Goal: Navigation & Orientation: Find specific page/section

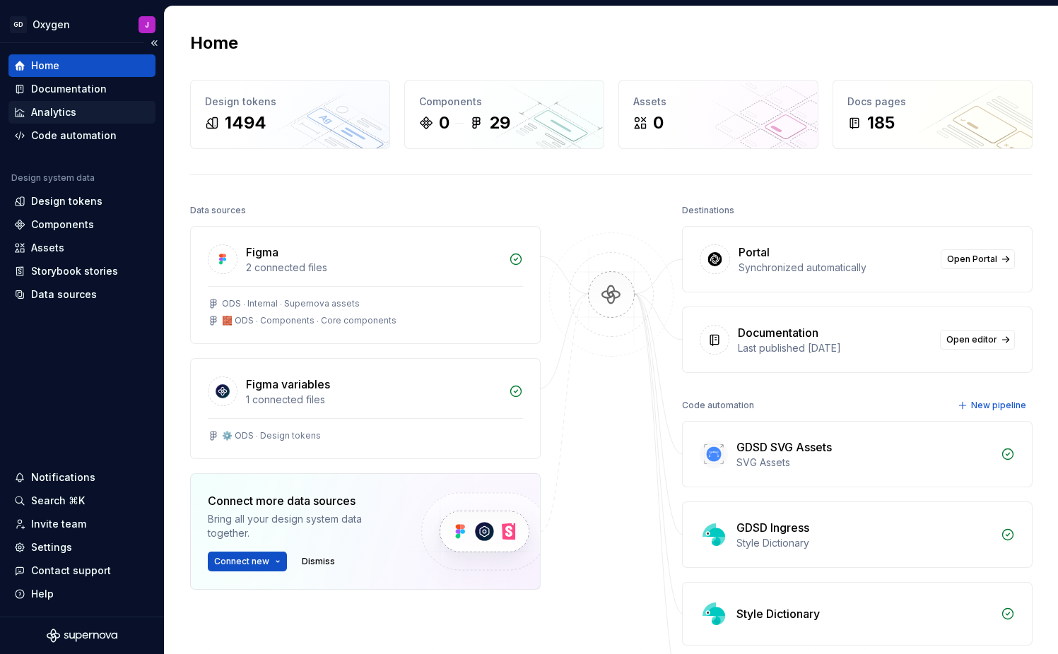
click at [61, 102] on div "Analytics" at bounding box center [81, 112] width 147 height 23
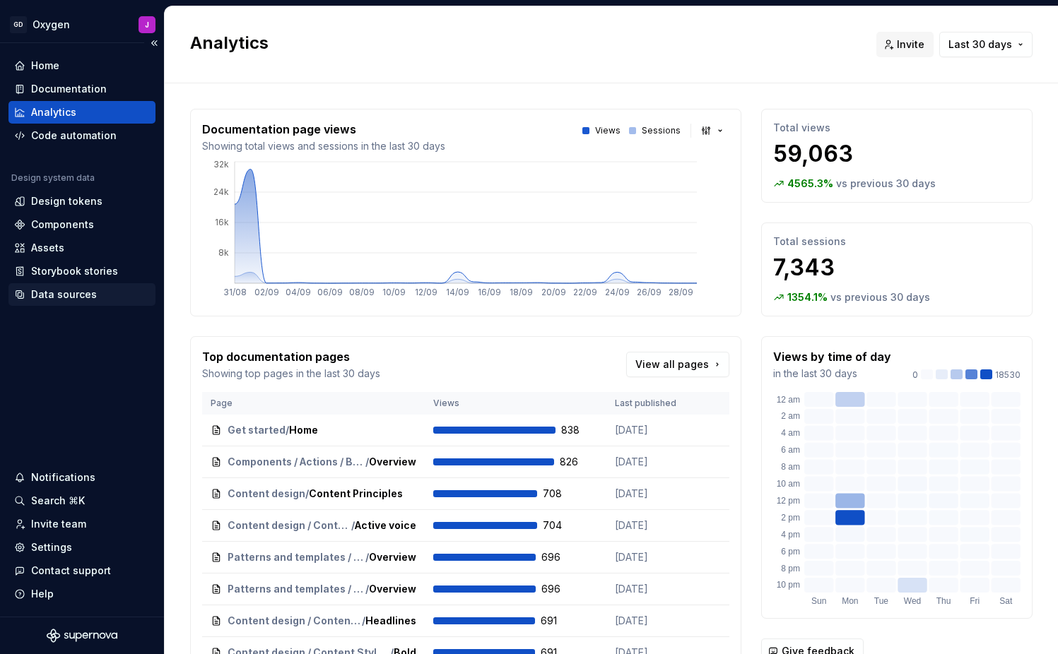
click at [71, 289] on div "Data sources" at bounding box center [64, 295] width 66 height 14
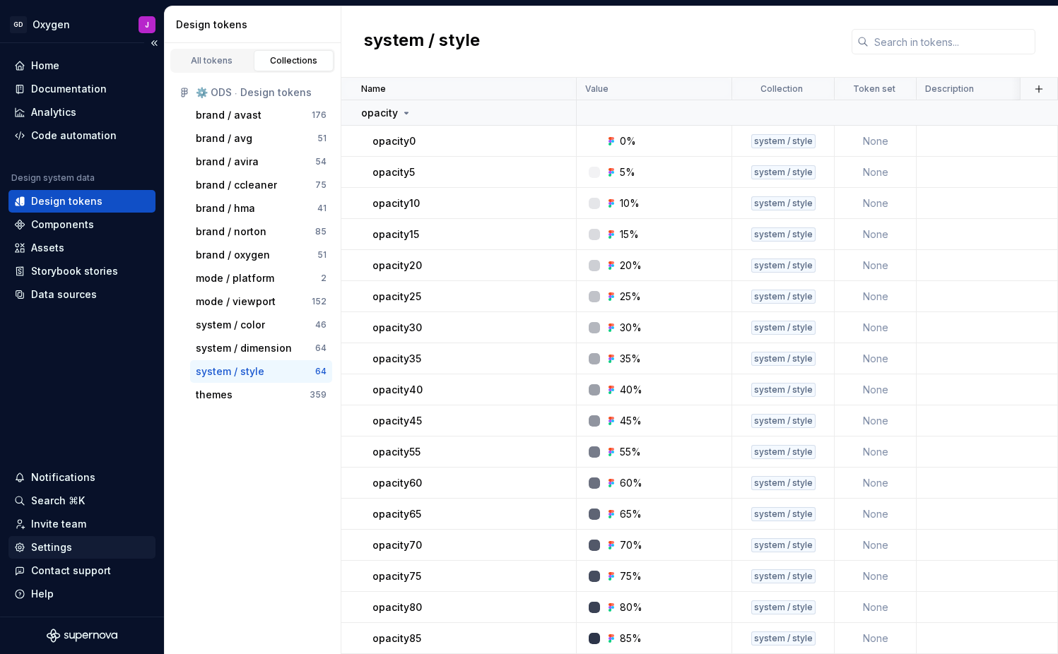
click at [57, 545] on div "Settings" at bounding box center [51, 548] width 41 height 14
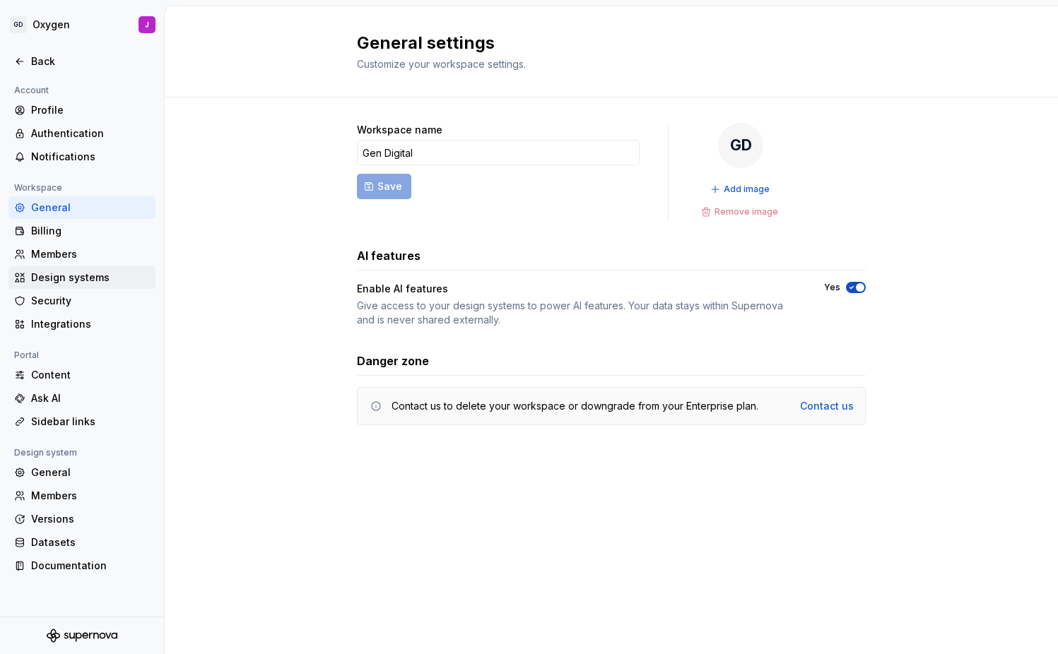
click at [57, 272] on div "Design systems" at bounding box center [90, 278] width 119 height 14
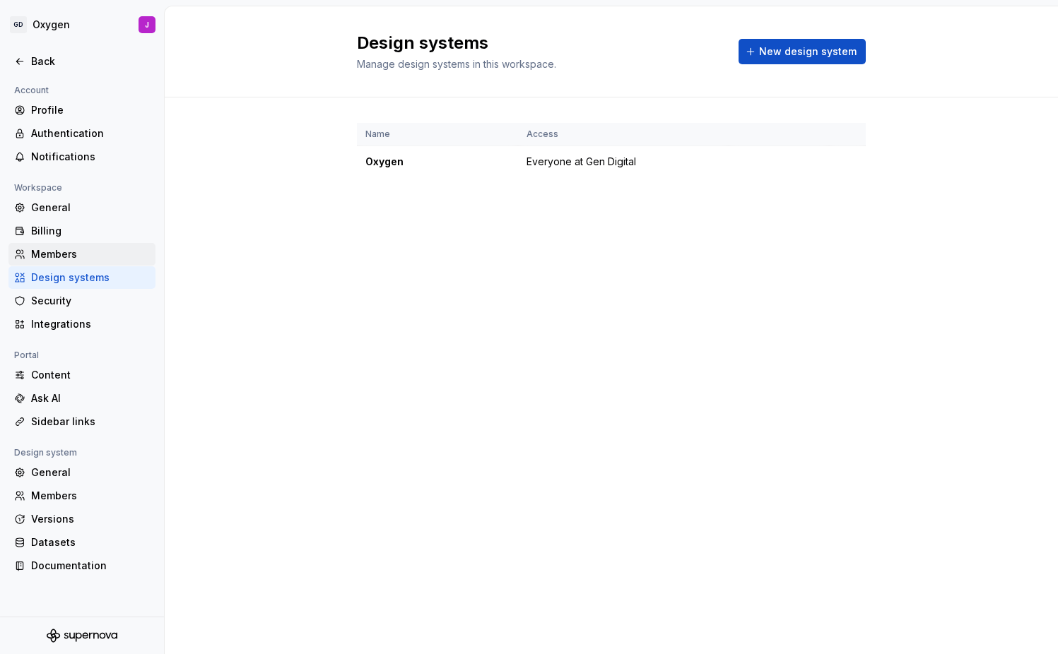
click at [58, 248] on div "Members" at bounding box center [90, 254] width 119 height 14
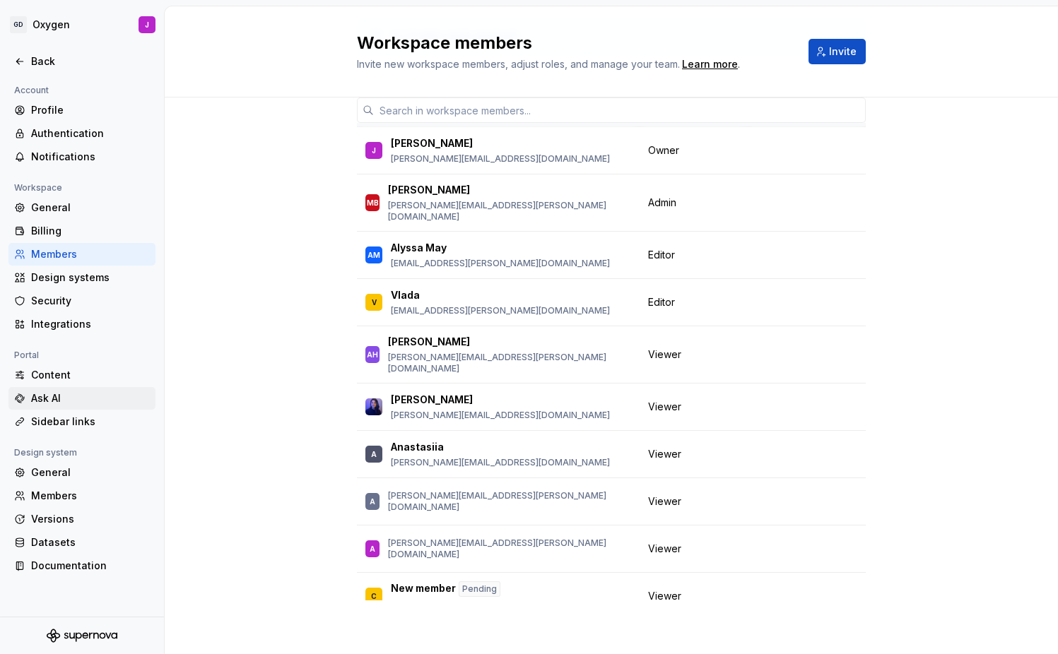
scroll to position [91, 0]
click at [54, 323] on div "Integrations" at bounding box center [90, 324] width 119 height 14
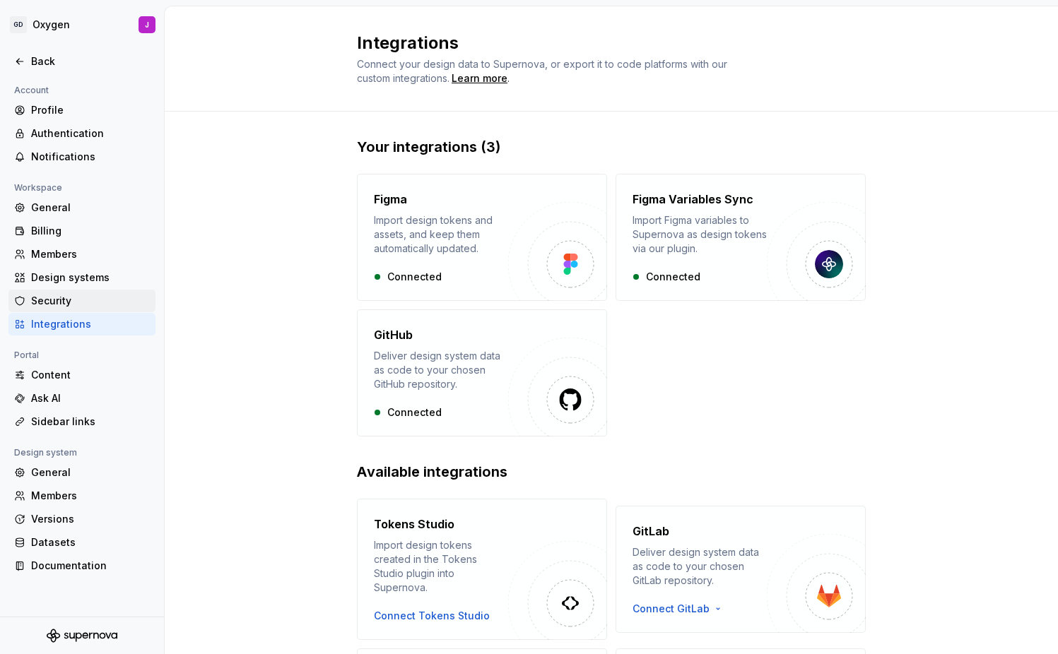
click at [57, 298] on div "Security" at bounding box center [90, 301] width 119 height 14
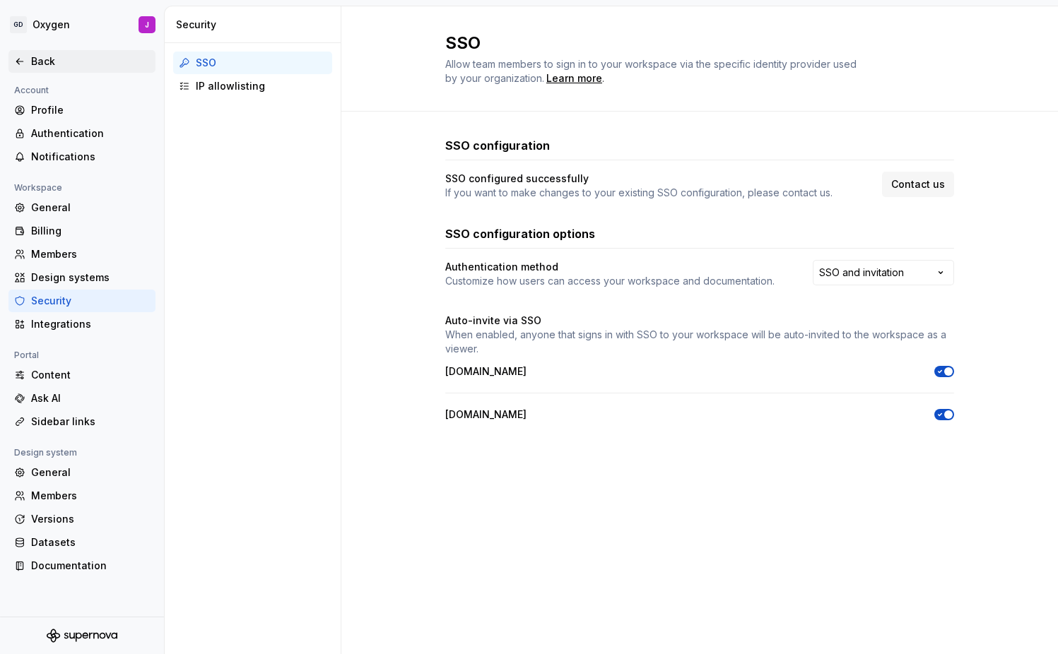
click at [35, 61] on div "Back" at bounding box center [90, 61] width 119 height 14
